Goal: Task Accomplishment & Management: Manage account settings

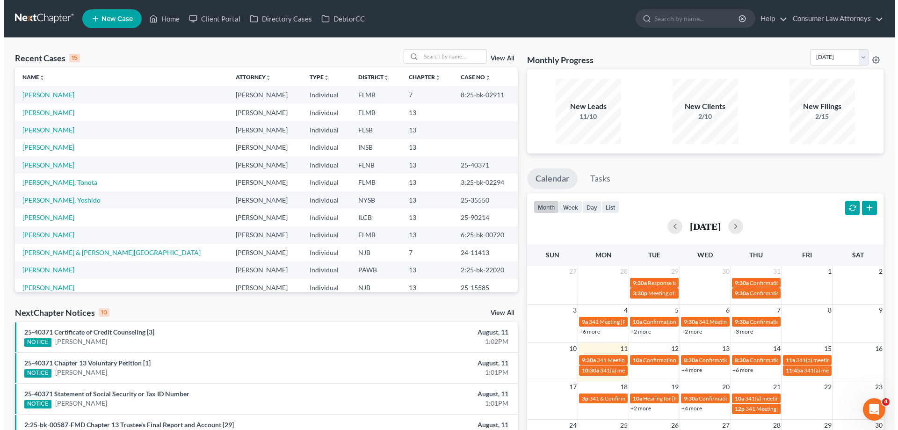
scroll to position [187, 0]
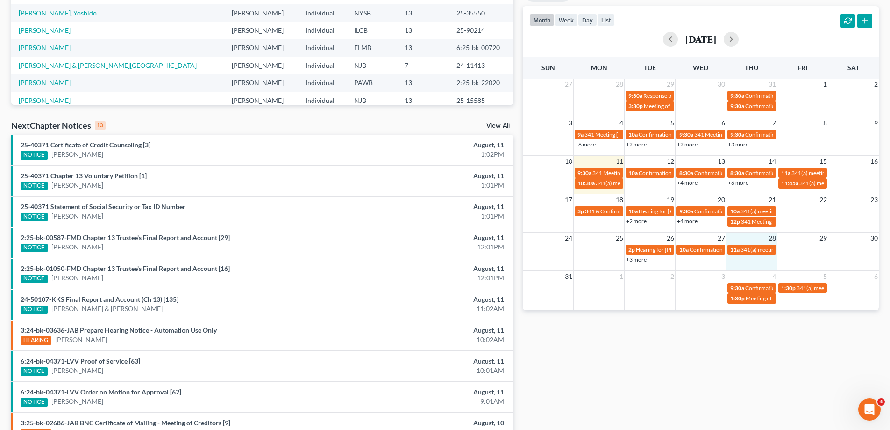
click at [748, 266] on div "24 25 26 27 28 29 30 2p Hearing for Orlando Rodriguez 10a Confirmation Hearing …" at bounding box center [701, 251] width 356 height 38
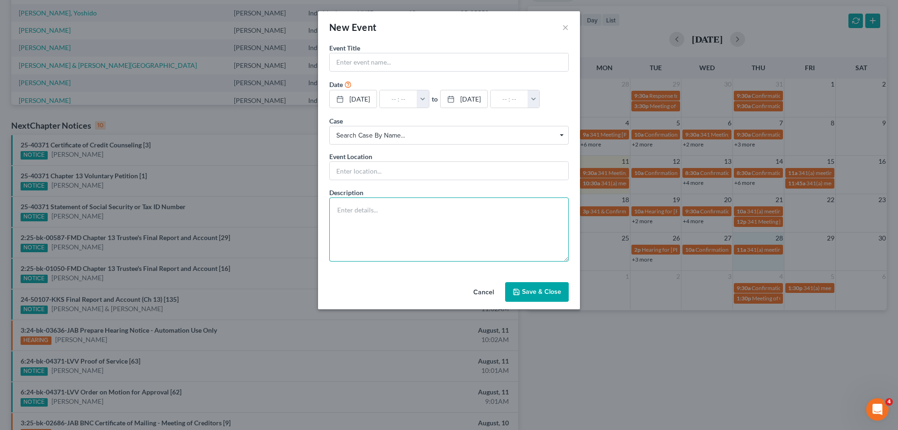
paste textarea "Statement Adjourning 341(a) Meeting of Creditors (related document:[6] Auto Ass…"
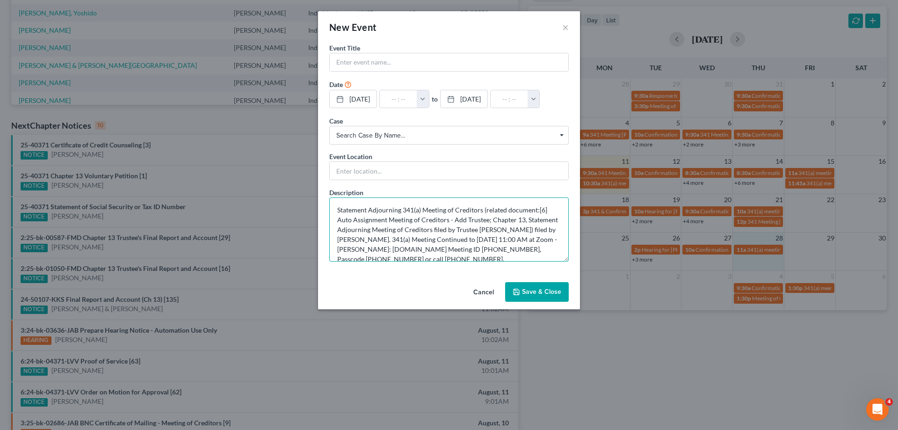
scroll to position [12, 0]
type textarea "Statement Adjourning 341(a) Meeting of Creditors (related document:[6] Auto Ass…"
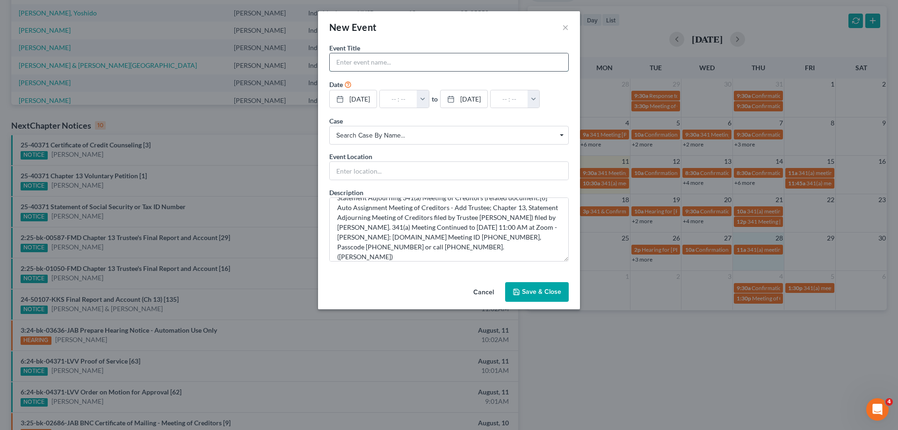
click at [376, 65] on input "text" at bounding box center [449, 62] width 238 height 18
type input "D"
type input "341 Meeting Dilks, Carol"
click at [429, 98] on button "button" at bounding box center [422, 99] width 12 height 18
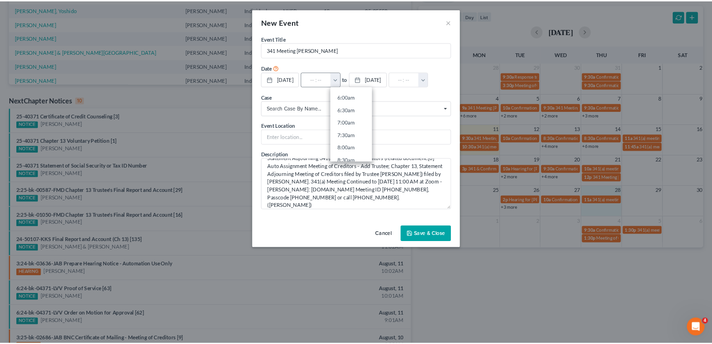
scroll to position [327, 0]
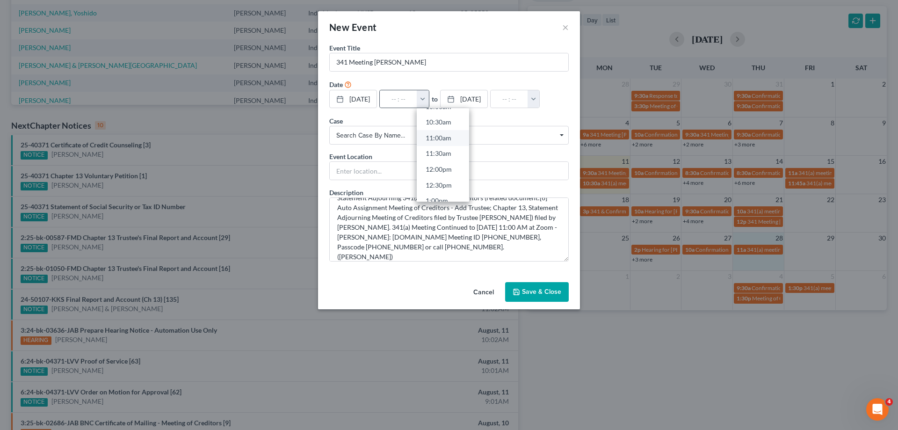
click at [458, 139] on link "11:00am" at bounding box center [442, 138] width 52 height 16
type input "11:00am"
type input "12:00pm"
click at [400, 136] on span "Search case by name..." at bounding box center [448, 135] width 225 height 10
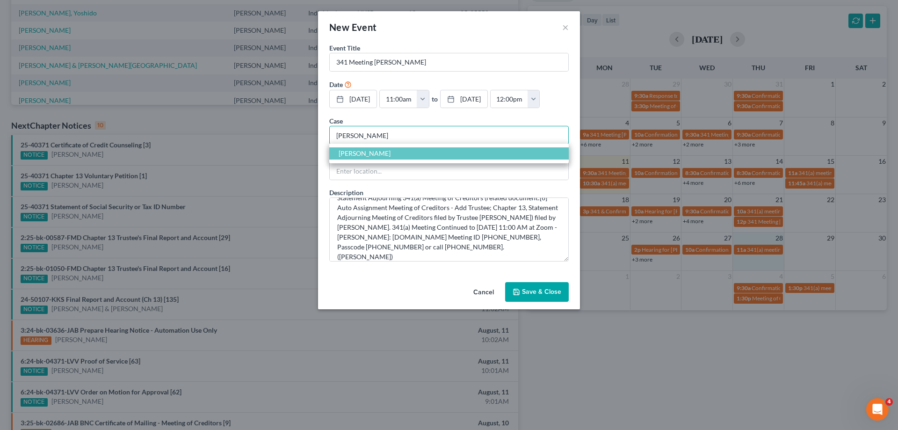
type input "dilks"
click at [384, 156] on span "Dilks, Carol" at bounding box center [448, 153] width 239 height 12
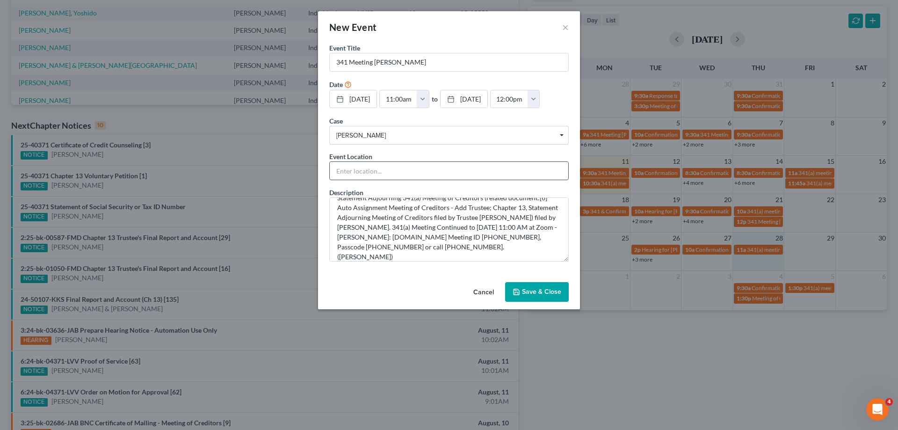
click at [378, 170] on input "text" at bounding box center [449, 171] width 238 height 18
type input "Zoom"
click at [539, 288] on button "Save & Close" at bounding box center [537, 292] width 64 height 20
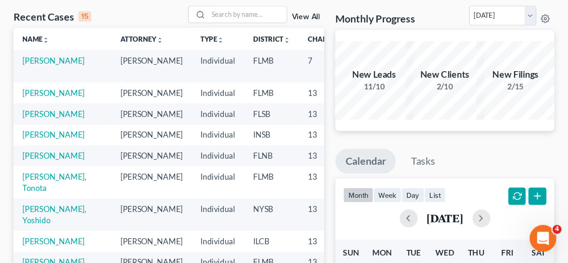
scroll to position [62, 0]
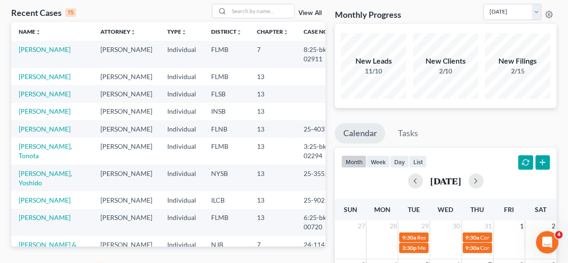
drag, startPoint x: 443, startPoint y: 0, endPoint x: 305, endPoint y: 108, distance: 175.2
click at [305, 108] on td at bounding box center [318, 111] width 45 height 17
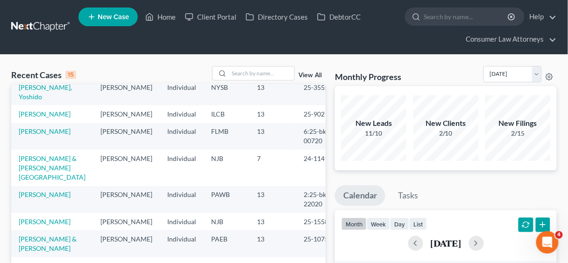
scroll to position [0, 0]
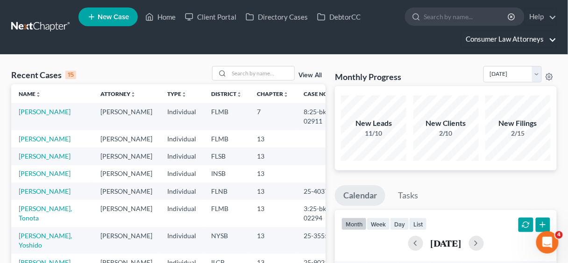
click at [503, 37] on link "Consumer Law Attorneys" at bounding box center [509, 39] width 95 height 17
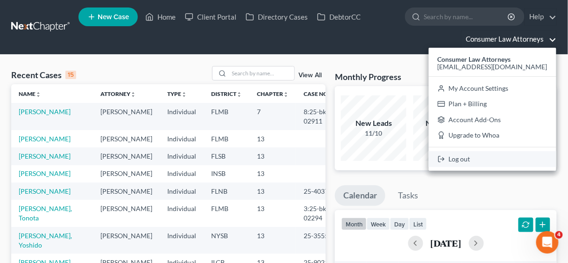
click at [473, 157] on link "Log out" at bounding box center [493, 159] width 128 height 16
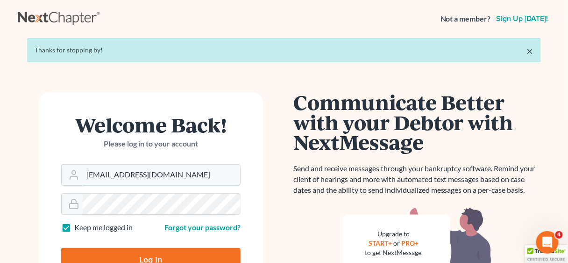
drag, startPoint x: 208, startPoint y: 173, endPoint x: 61, endPoint y: 171, distance: 147.7
click at [62, 172] on div "[EMAIL_ADDRESS][DOMAIN_NAME]" at bounding box center [151, 175] width 180 height 22
type input "[EMAIL_ADDRESS][DOMAIN_NAME]"
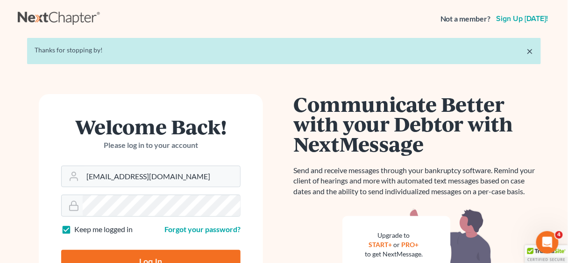
click at [146, 253] on input "Log In" at bounding box center [151, 261] width 180 height 23
type input "Thinking..."
